Goal: Check status: Check status

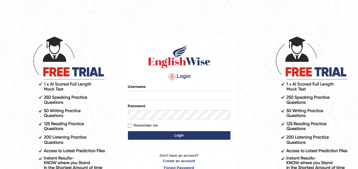
type input "Ranjodh12012002"
click at [146, 136] on button "Login" at bounding box center [179, 135] width 103 height 9
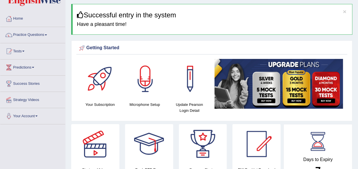
scroll to position [17, 0]
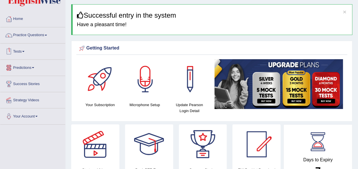
click at [25, 51] on span at bounding box center [23, 51] width 2 height 1
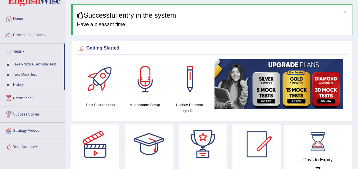
click at [24, 84] on link "History" at bounding box center [37, 85] width 53 height 10
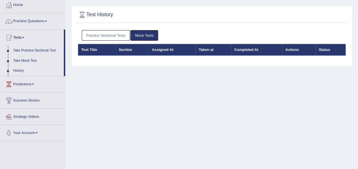
scroll to position [31, 0]
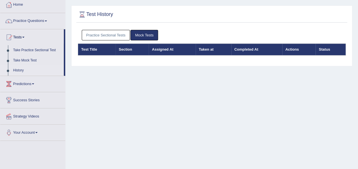
click at [119, 33] on link "Practice Sectional Tests" at bounding box center [106, 35] width 48 height 11
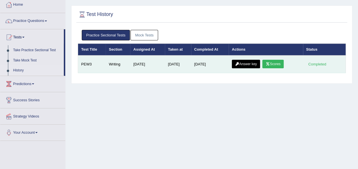
click at [277, 63] on link "Scores" at bounding box center [272, 64] width 21 height 9
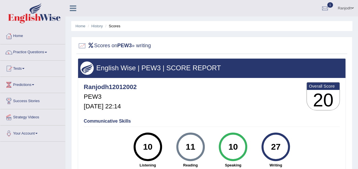
click at [23, 67] on link "Tests" at bounding box center [32, 68] width 65 height 14
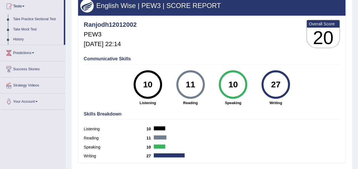
scroll to position [63, 0]
